Goal: Check status: Check status

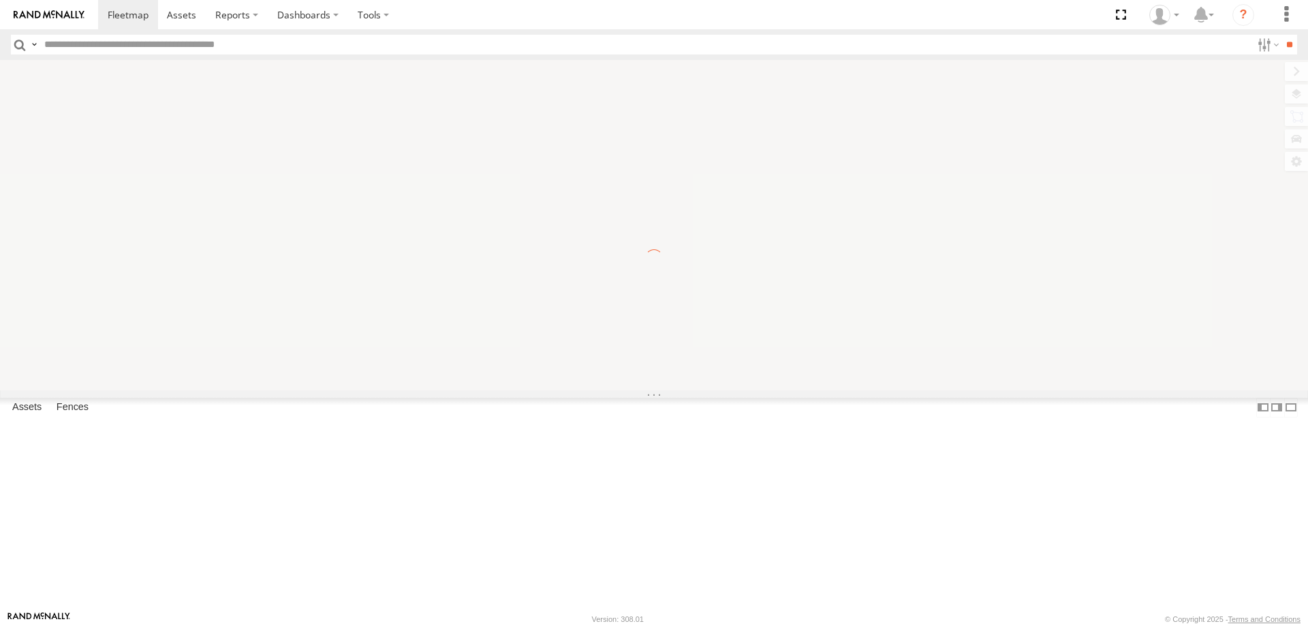
click at [0, 0] on span "Asset" at bounding box center [0, 0] width 0 height 0
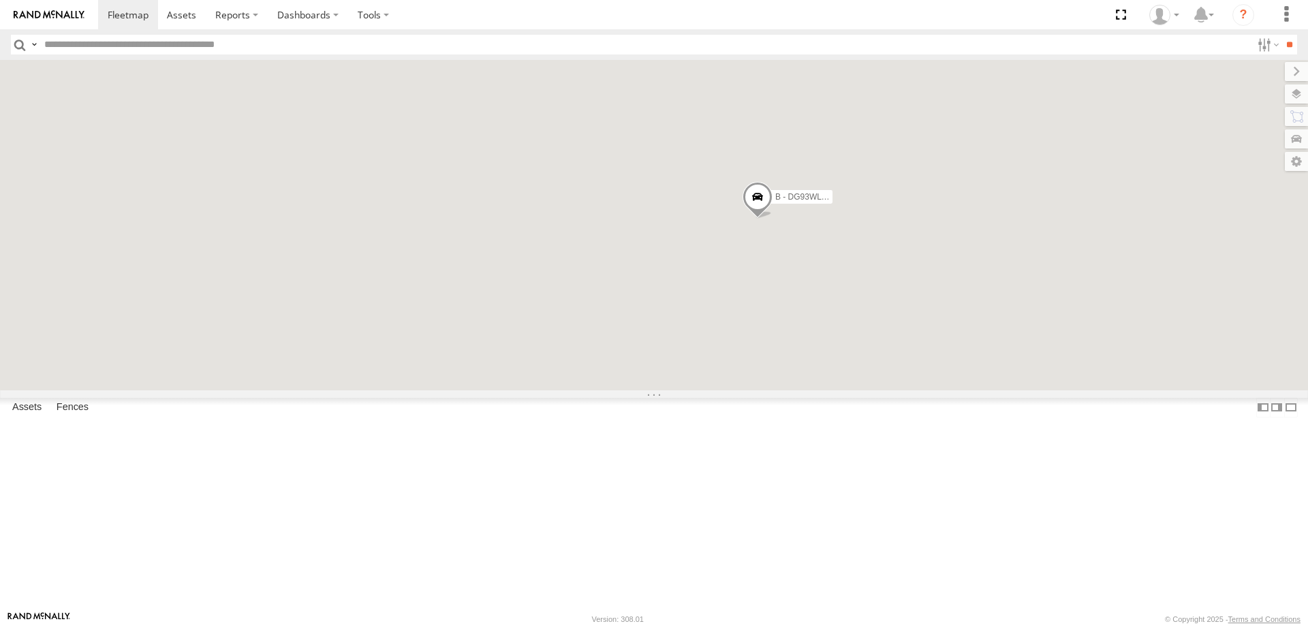
click at [0, 0] on span "Asset" at bounding box center [0, 0] width 0 height 0
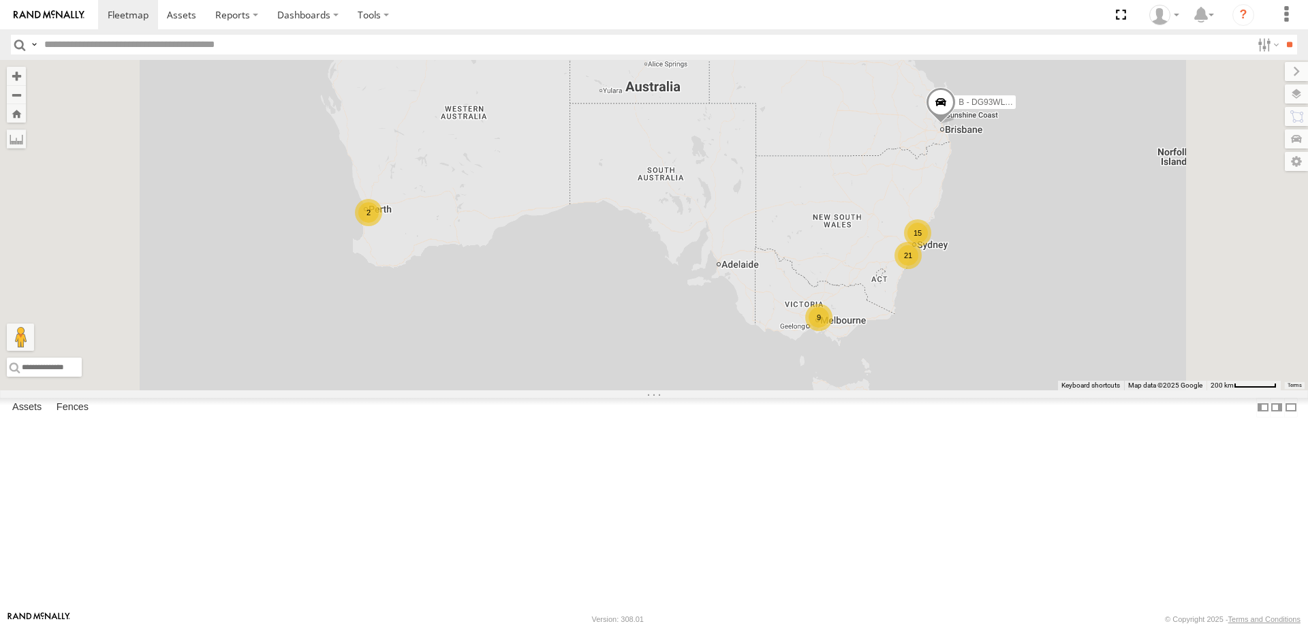
click at [0, 0] on div "W - ADS247 - [PERSON_NAME]" at bounding box center [0, 0] width 0 height 0
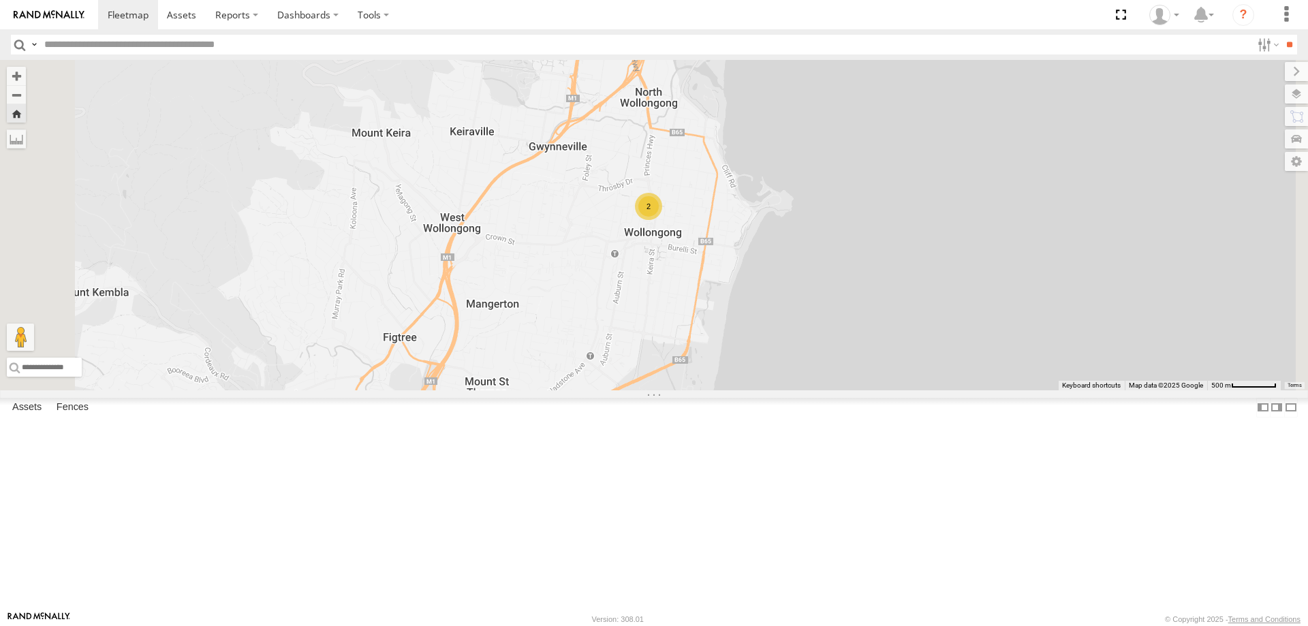
click at [0, 0] on div "W - ADS247 - [PERSON_NAME]" at bounding box center [0, 0] width 0 height 0
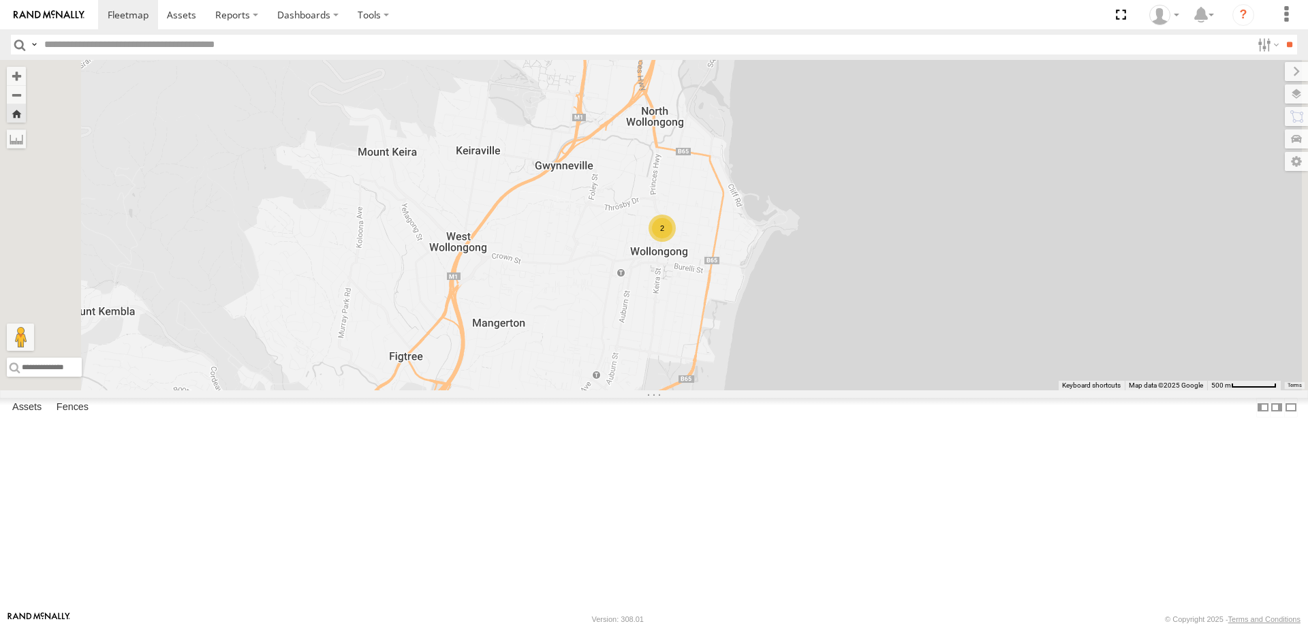
click at [0, 0] on div "All Assets" at bounding box center [0, 0] width 0 height 0
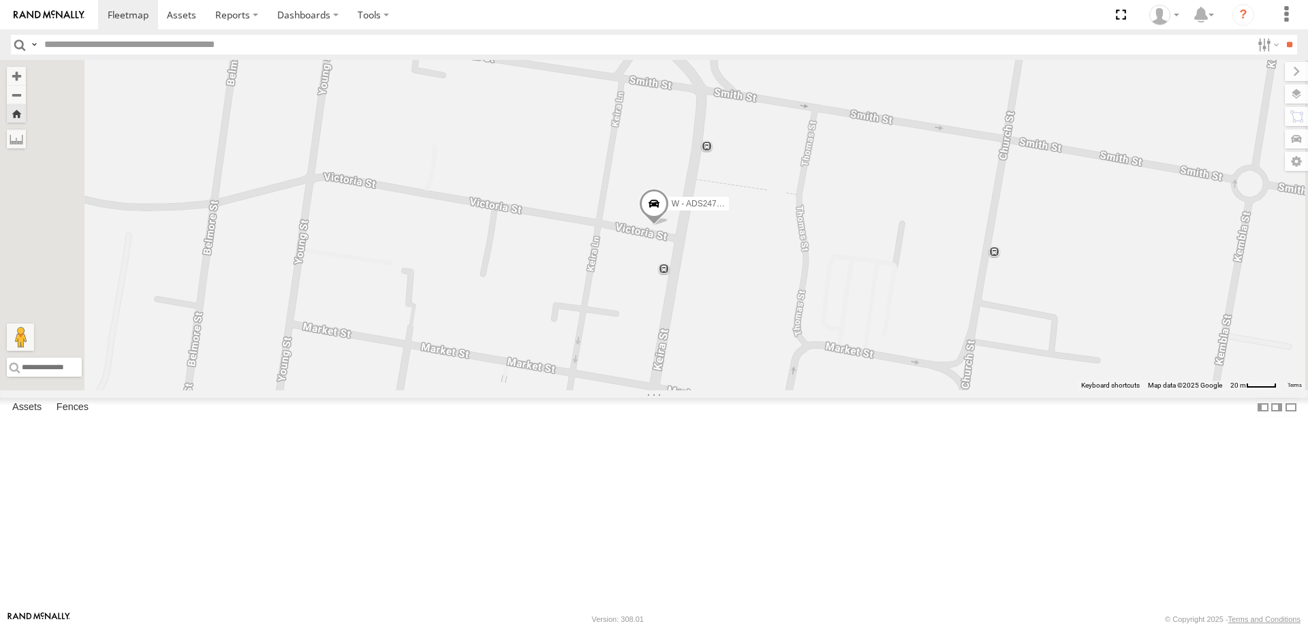
click at [0, 0] on div "W - KB438 - [PERSON_NAME]" at bounding box center [0, 0] width 0 height 0
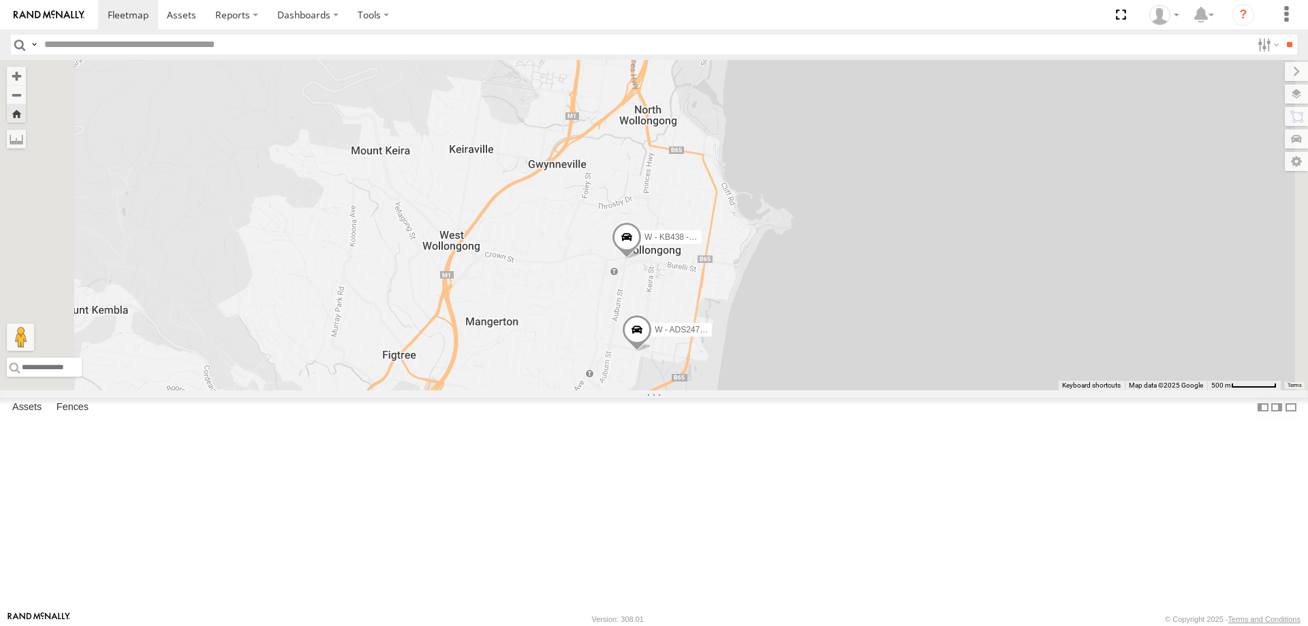
click at [0, 0] on div "W - ADS247 - [PERSON_NAME]" at bounding box center [0, 0] width 0 height 0
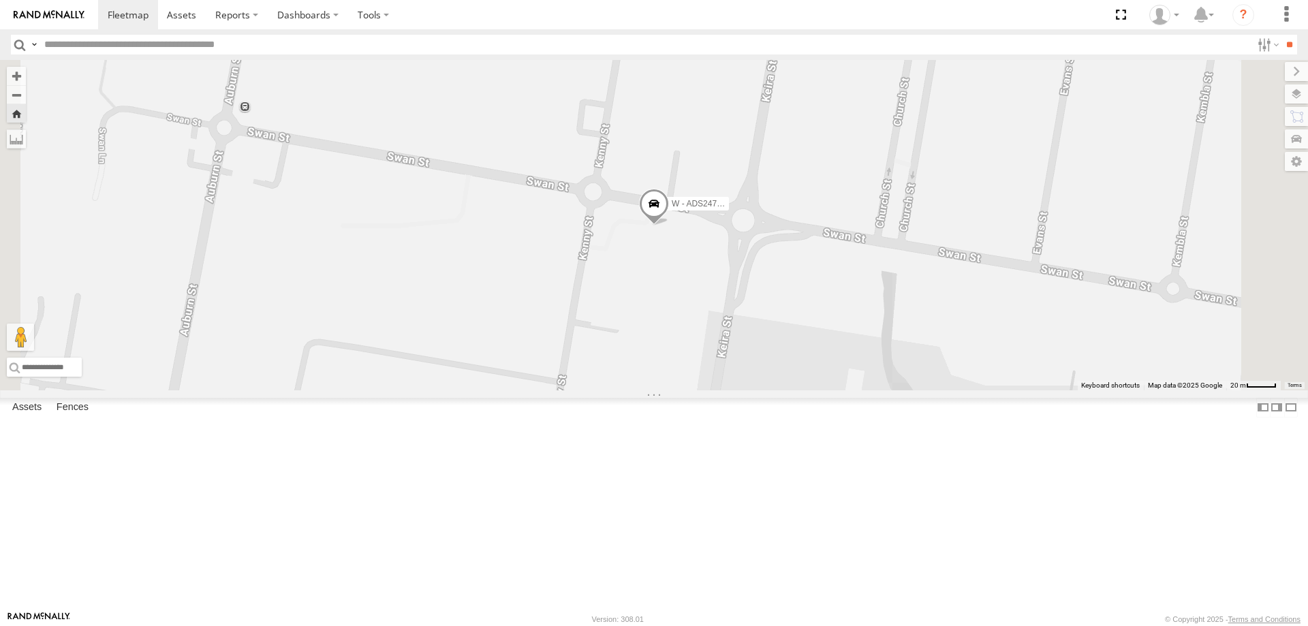
click at [0, 0] on div "All Assets" at bounding box center [0, 0] width 0 height 0
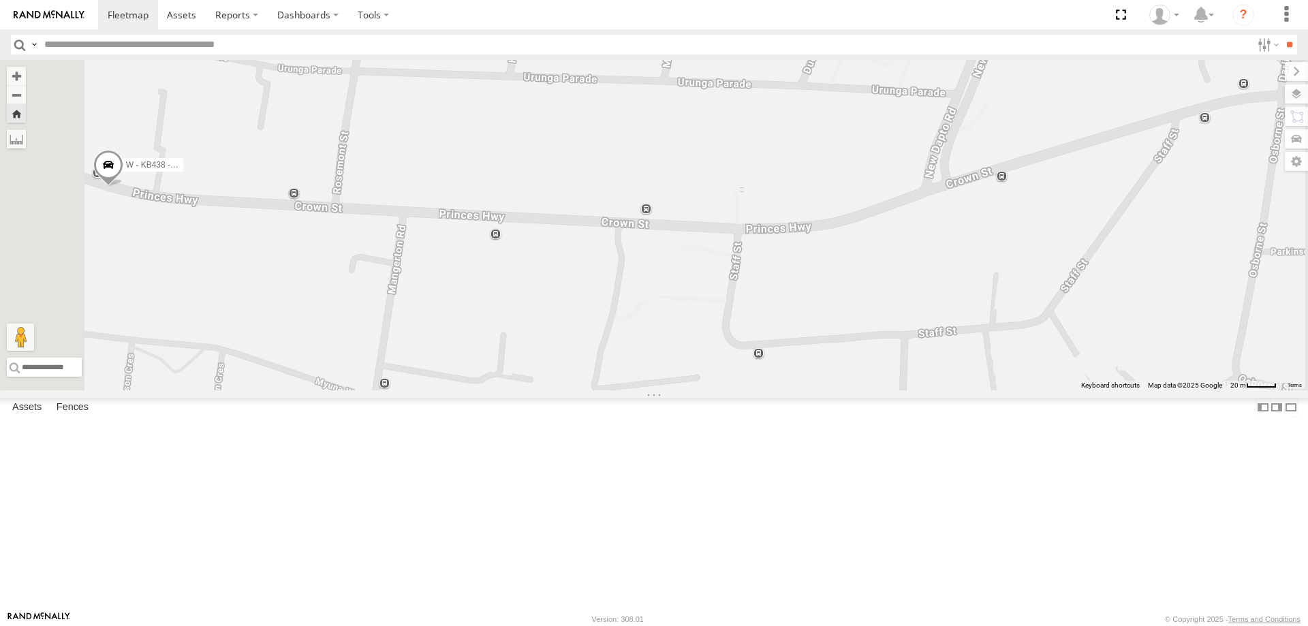
click at [0, 0] on div "W - ADS247 - [PERSON_NAME]" at bounding box center [0, 0] width 0 height 0
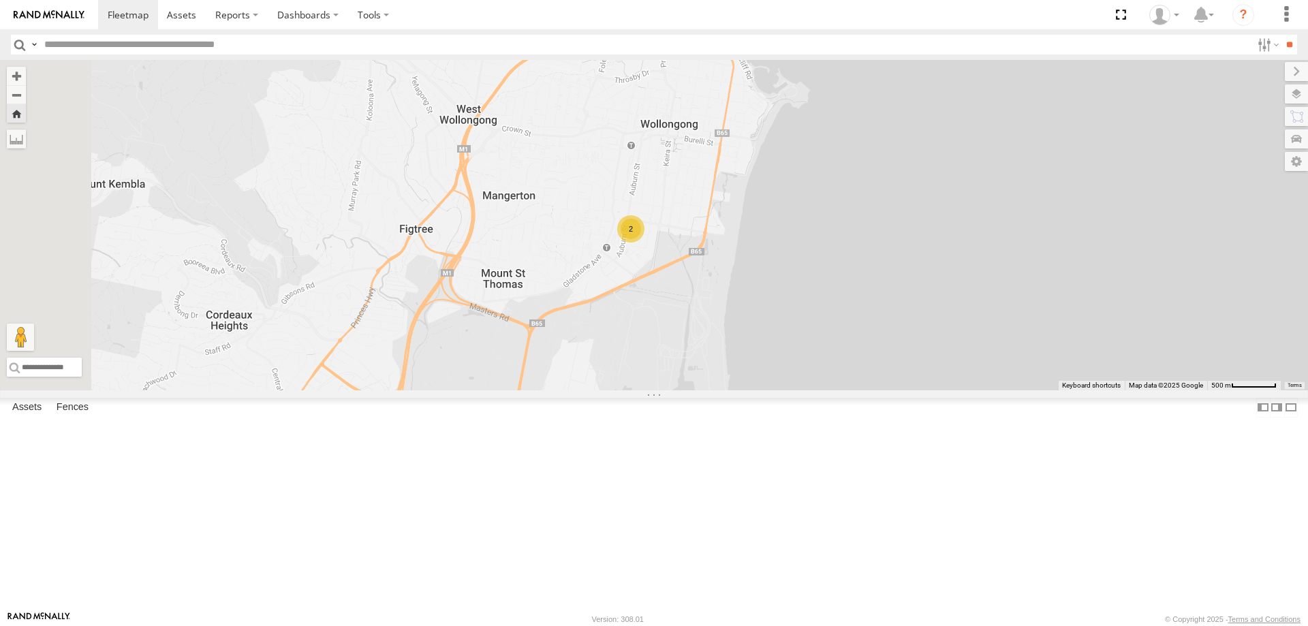
click at [0, 0] on div "W - IHW007 - [PERSON_NAME]" at bounding box center [0, 0] width 0 height 0
